Goal: Task Accomplishment & Management: Manage account settings

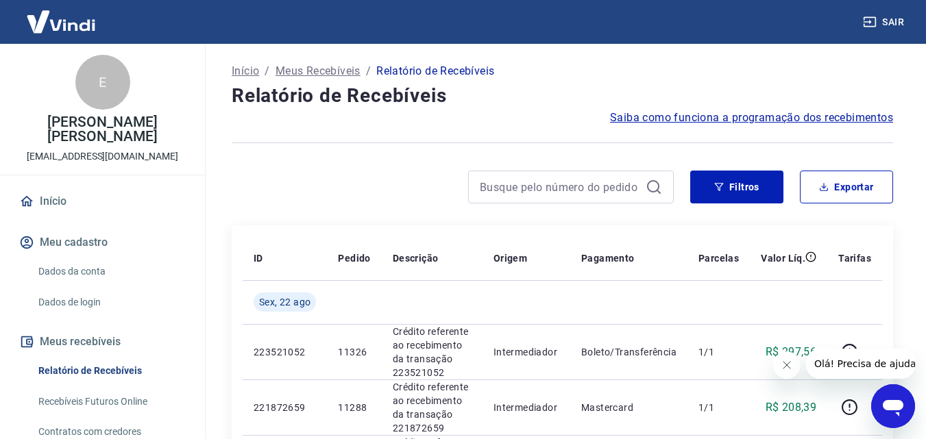
scroll to position [119, 0]
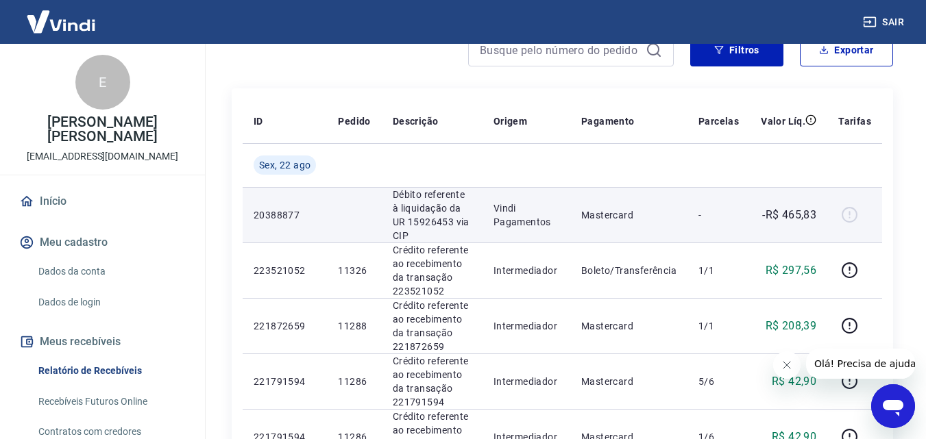
scroll to position [206, 0]
